Goal: Transaction & Acquisition: Register for event/course

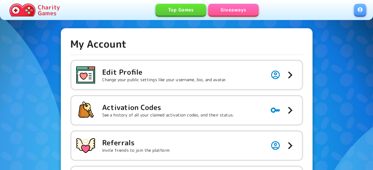
click at [214, 12] on link "Giveaways" at bounding box center [233, 10] width 50 height 12
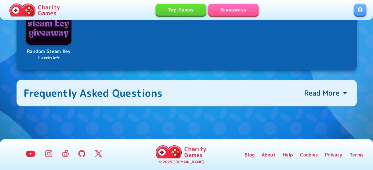
scroll to position [122, 0]
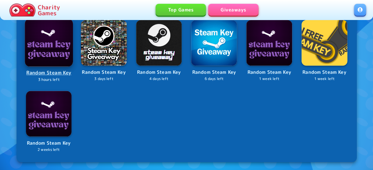
click at [47, 52] on img at bounding box center [49, 43] width 48 height 48
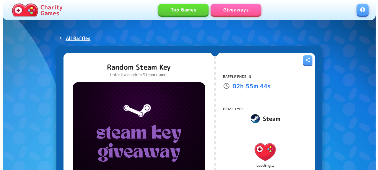
scroll to position [61, 0]
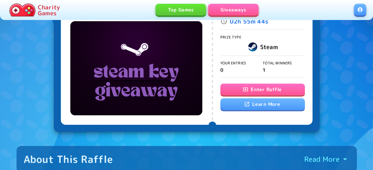
click at [237, 88] on button "Enter Raffle" at bounding box center [262, 90] width 84 height 12
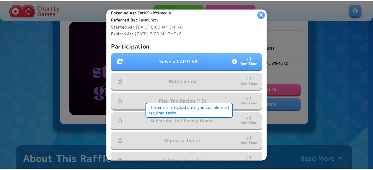
scroll to position [191, 0]
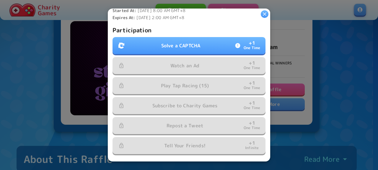
click at [197, 45] on p "Solve a CAPTCHA" at bounding box center [180, 45] width 39 height 7
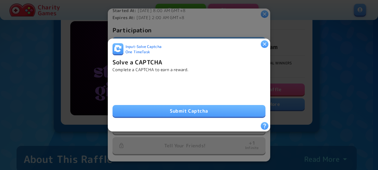
click at [191, 109] on button "Submit Captcha" at bounding box center [188, 111] width 153 height 12
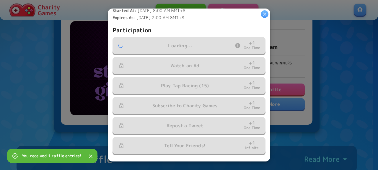
click at [265, 16] on icon "button" at bounding box center [264, 14] width 6 height 6
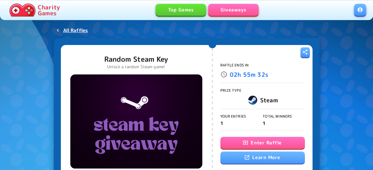
scroll to position [0, 0]
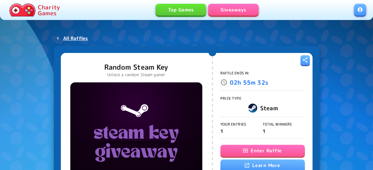
click at [363, 11] on link at bounding box center [360, 10] width 12 height 12
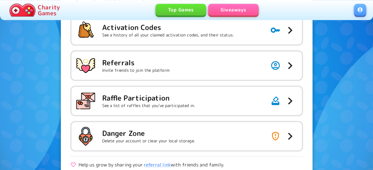
scroll to position [164, 0]
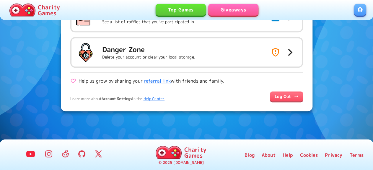
click at [285, 100] on link "Log Out" at bounding box center [286, 97] width 33 height 10
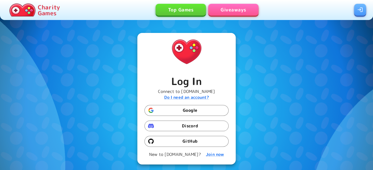
click at [190, 112] on button "Google" at bounding box center [186, 110] width 84 height 11
